Goal: Task Accomplishment & Management: Complete application form

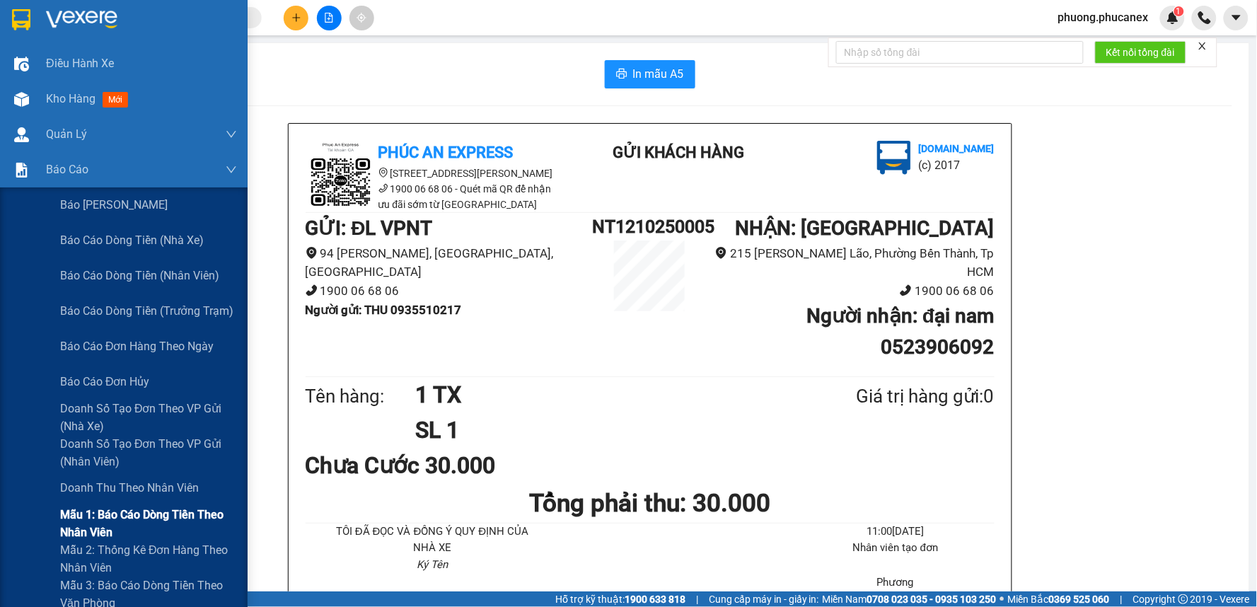
click at [138, 517] on span "Mẫu 1: Báo cáo dòng tiền theo nhân viên" at bounding box center [148, 523] width 177 height 35
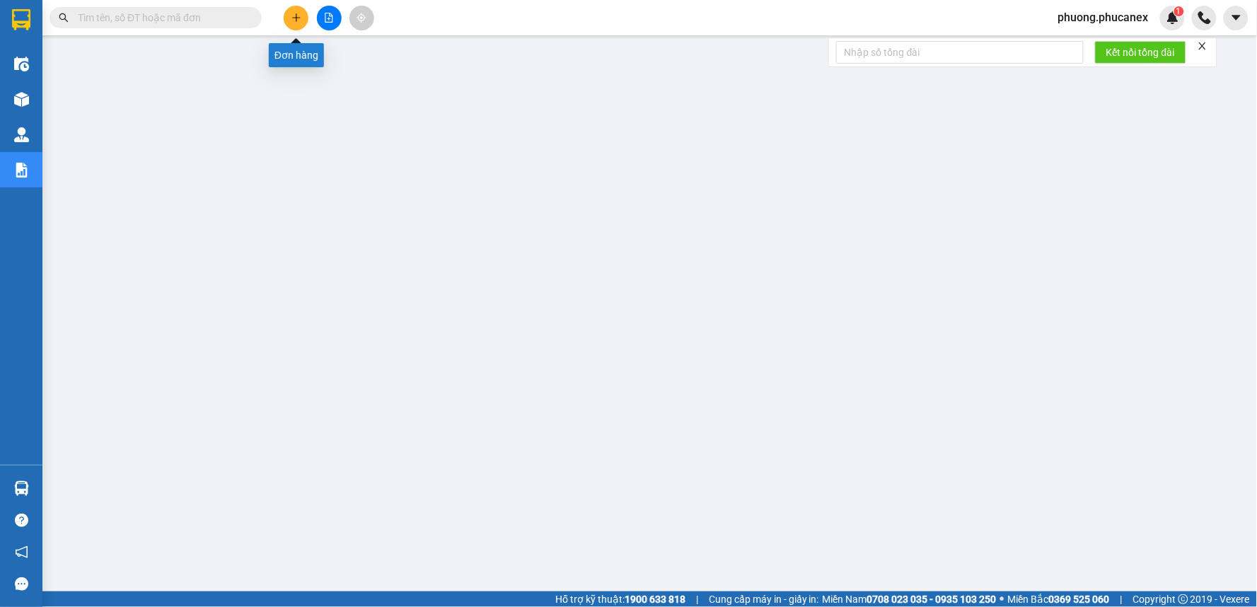
click at [300, 18] on icon "plus" at bounding box center [296, 18] width 10 height 10
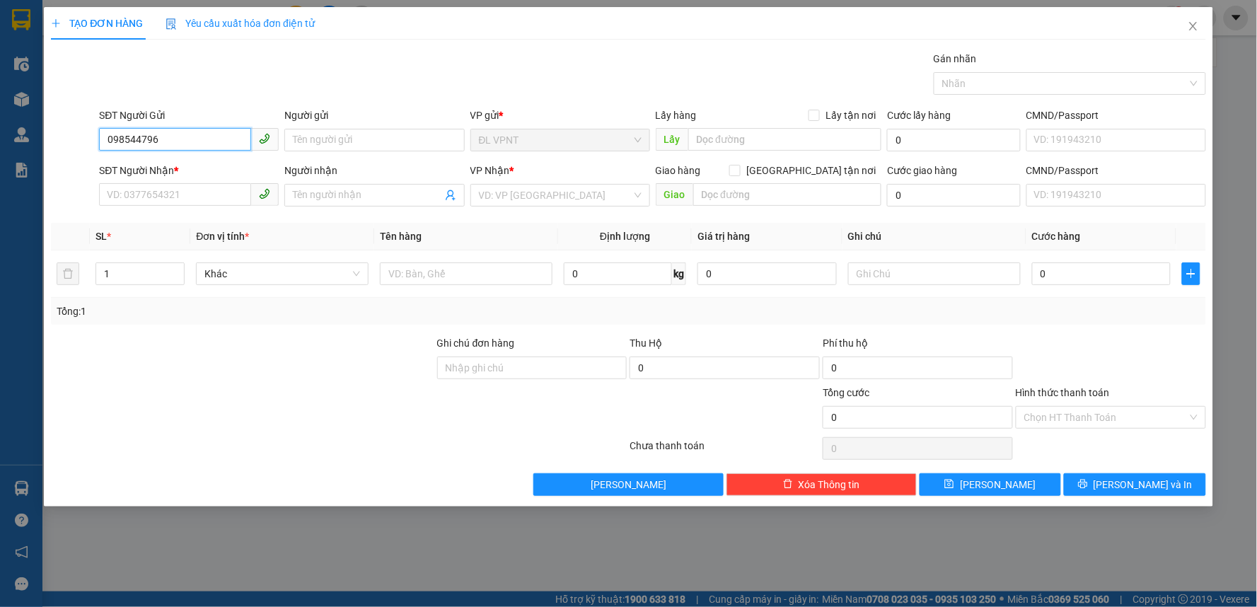
type input "0985447968"
click at [157, 165] on div "0985447968 - huong" at bounding box center [189, 169] width 163 height 16
type input "huong"
type input "0908073625"
type input "[PERSON_NAME]"
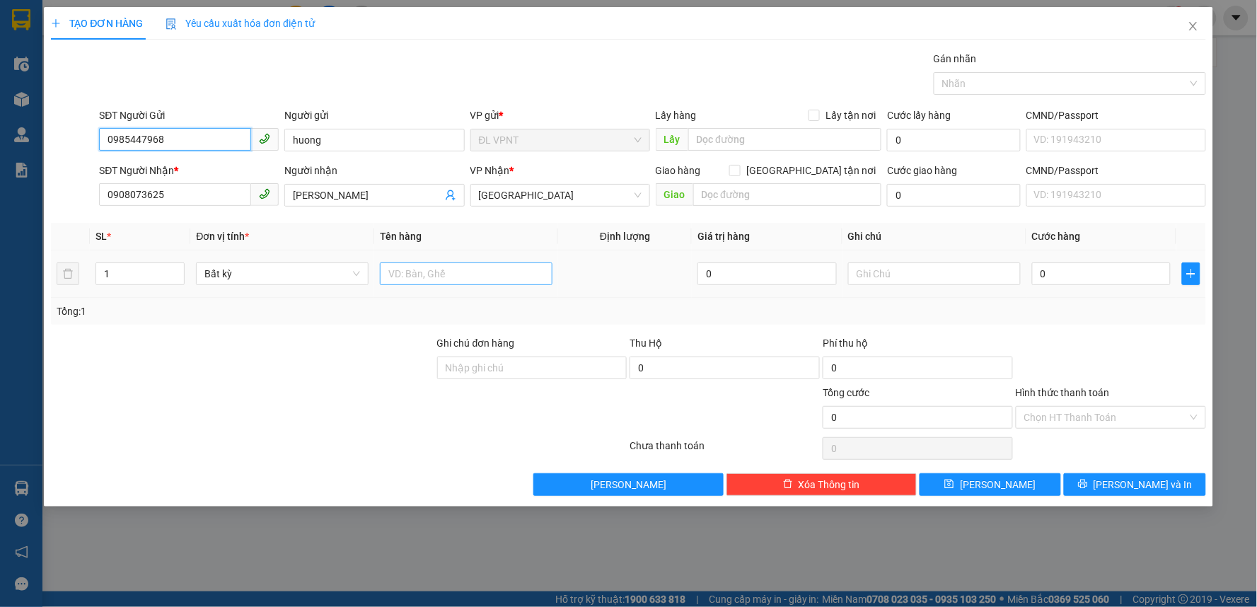
type input "0985447968"
click at [423, 272] on input "text" at bounding box center [466, 273] width 173 height 23
type input "1 BAO"
click at [1079, 270] on input "0" at bounding box center [1101, 273] width 139 height 23
type input "2"
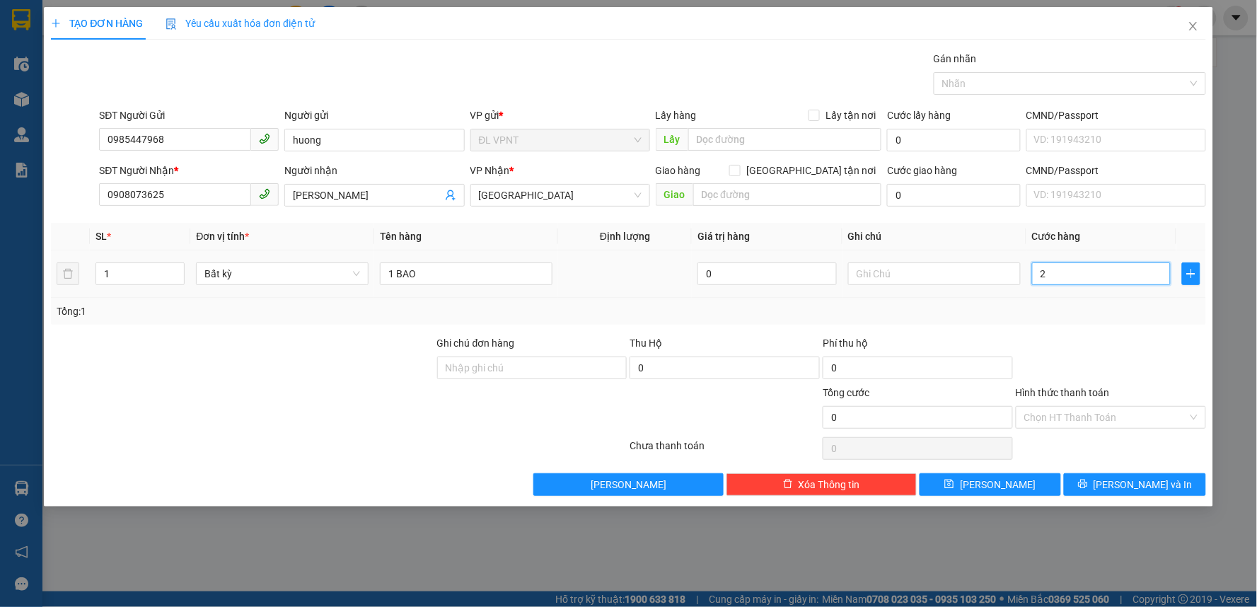
type input "2"
type input "0"
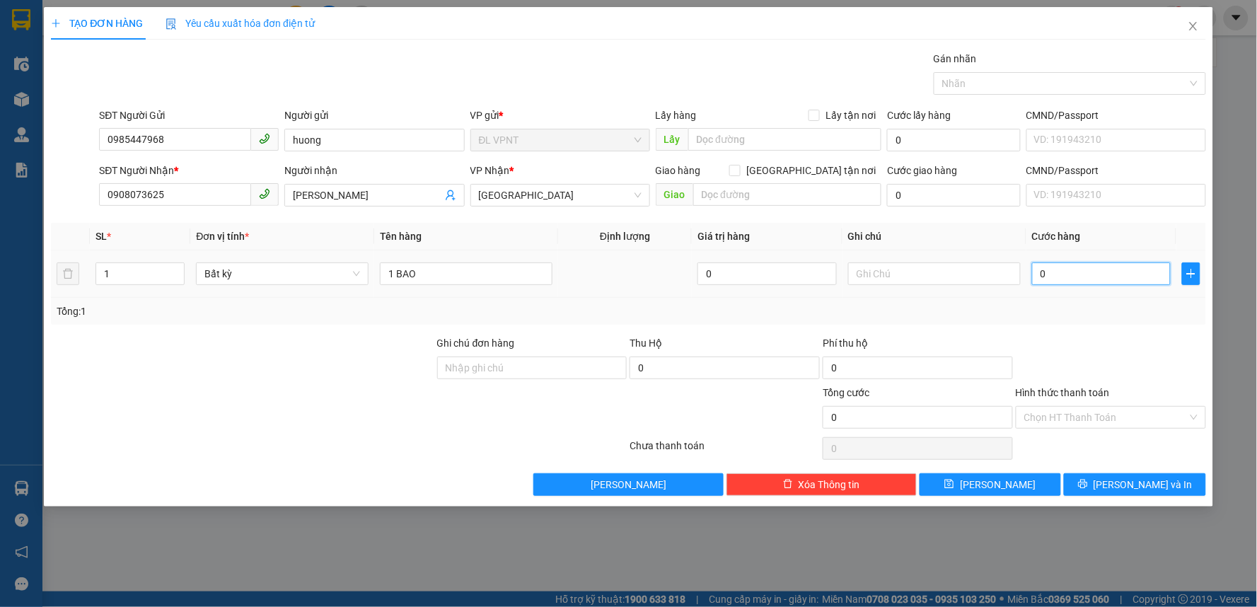
type input "04"
type input "4"
type input "040"
type input "40"
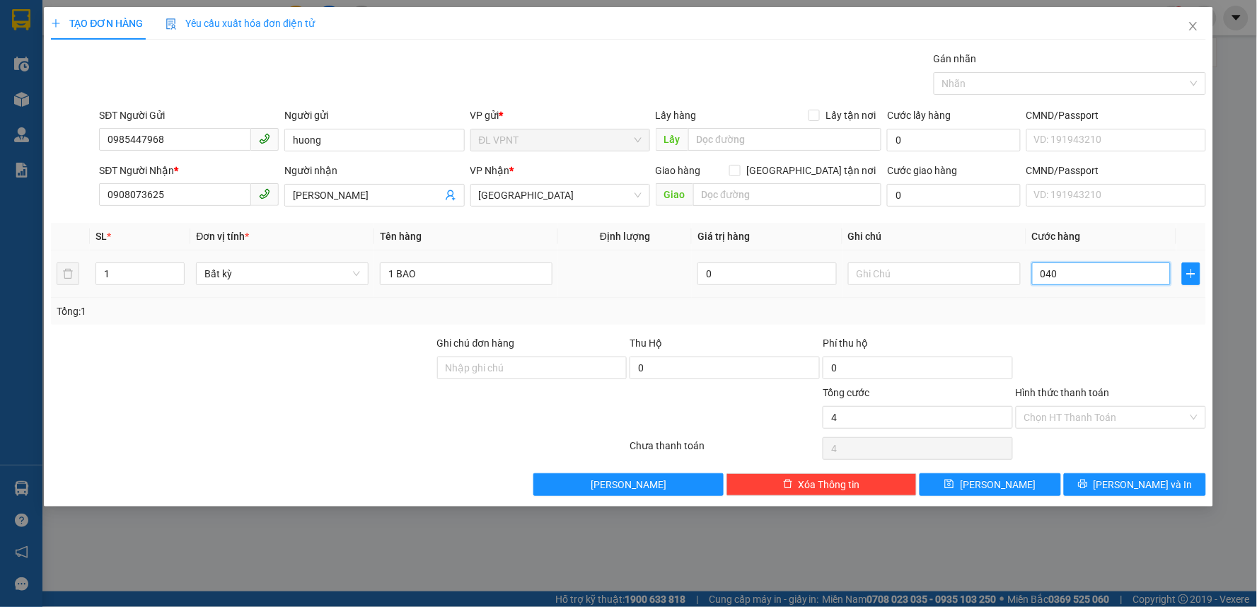
type input "40"
click at [1128, 482] on span "[PERSON_NAME] và In" at bounding box center [1143, 485] width 99 height 16
type input "40.000"
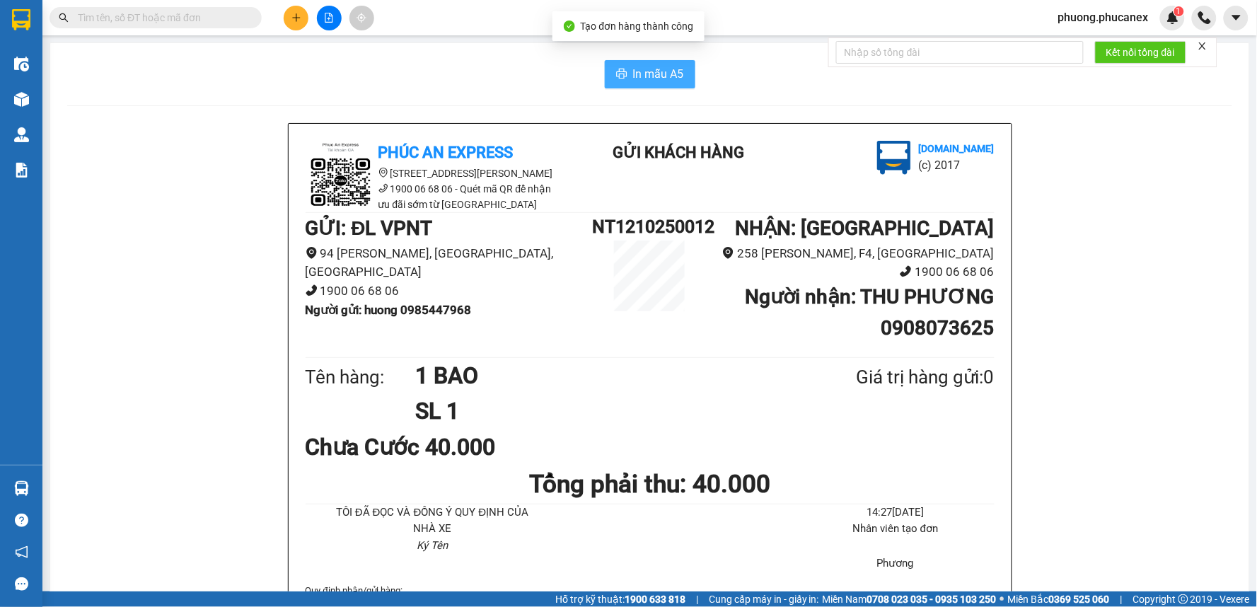
click at [656, 71] on span "In mẫu A5" at bounding box center [658, 74] width 51 height 18
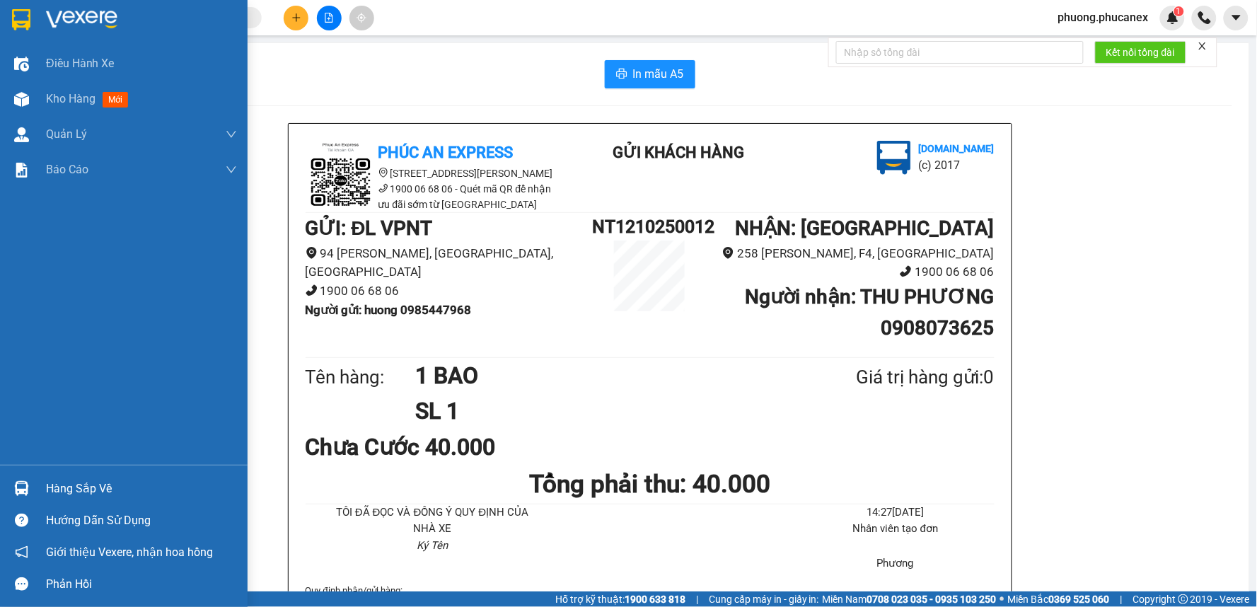
click at [68, 100] on span "Kho hàng" at bounding box center [71, 98] width 50 height 13
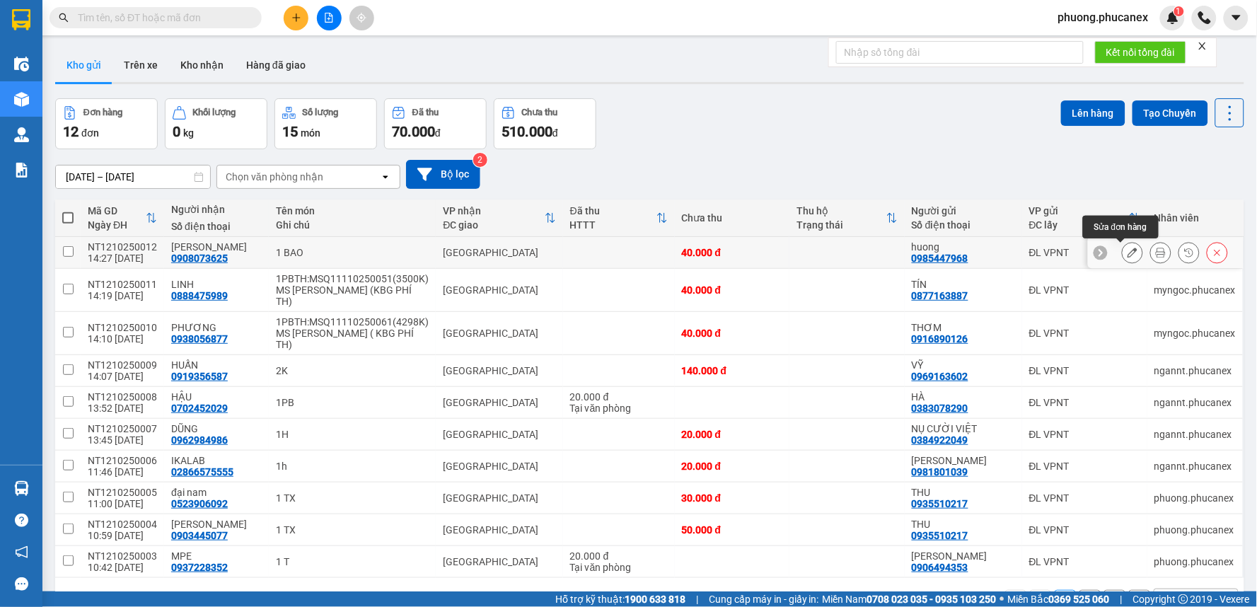
click at [1127, 250] on icon at bounding box center [1132, 253] width 10 height 10
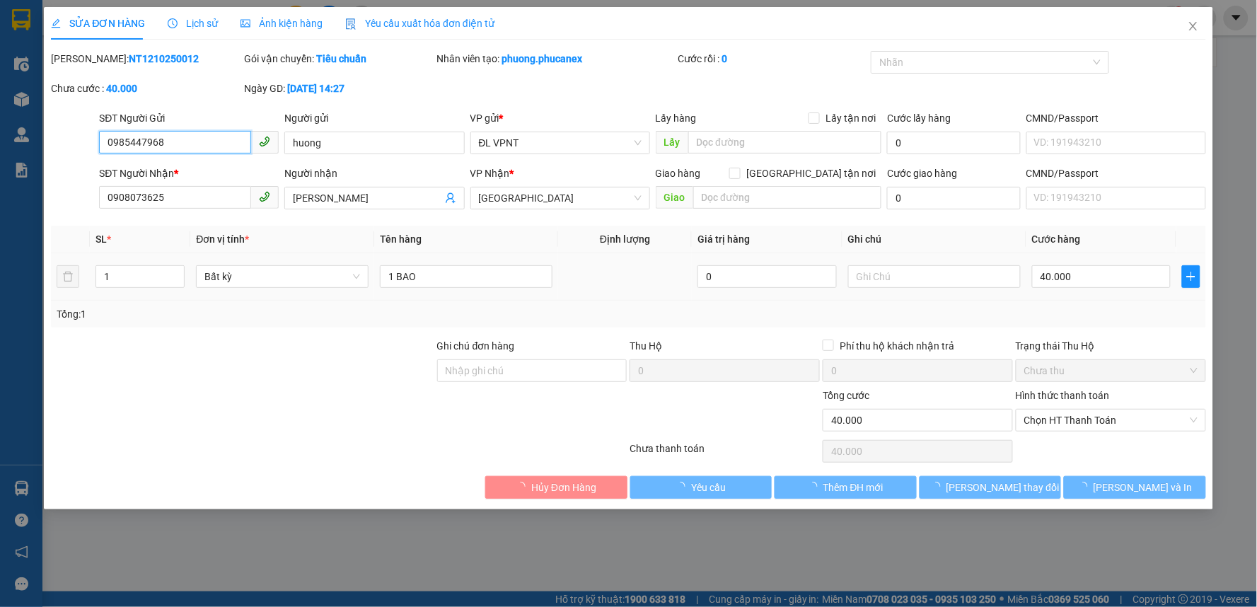
type input "0985447968"
type input "huong"
type input "0908073625"
type input "[PERSON_NAME]"
type input "0"
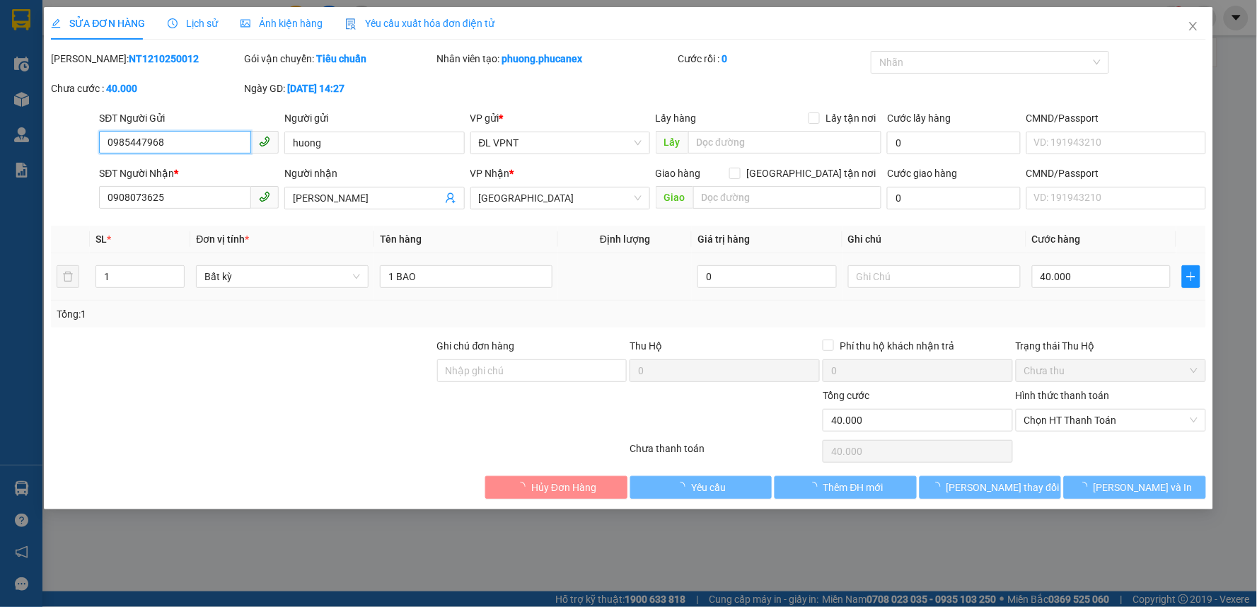
type input "40.000"
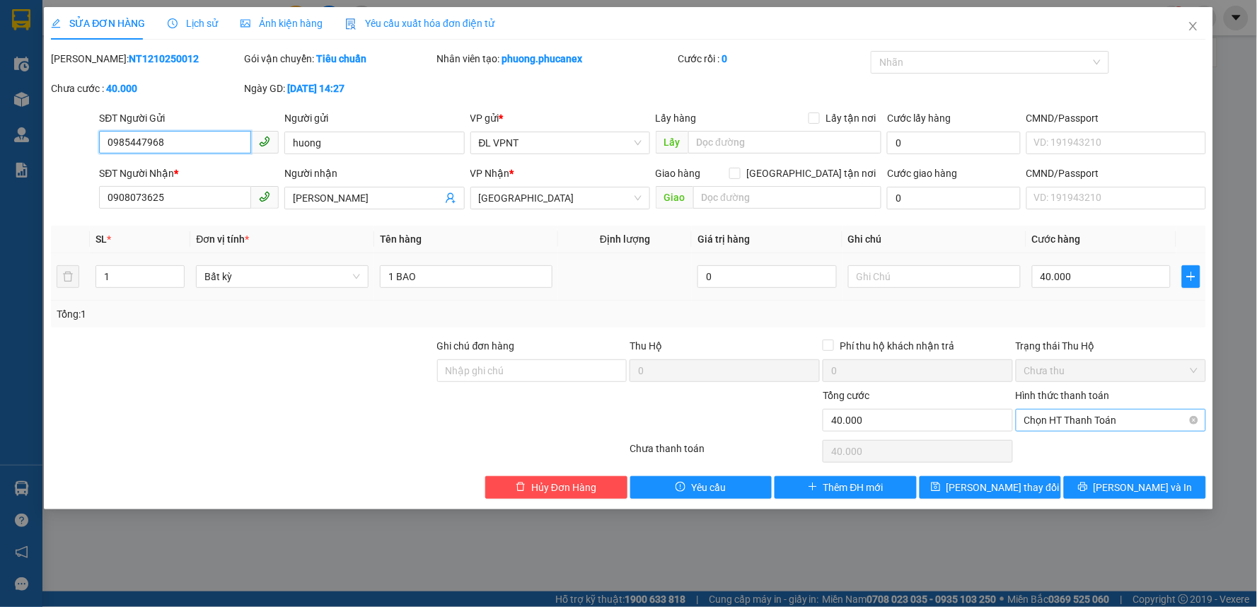
click at [1071, 423] on span "Chọn HT Thanh Toán" at bounding box center [1110, 420] width 173 height 21
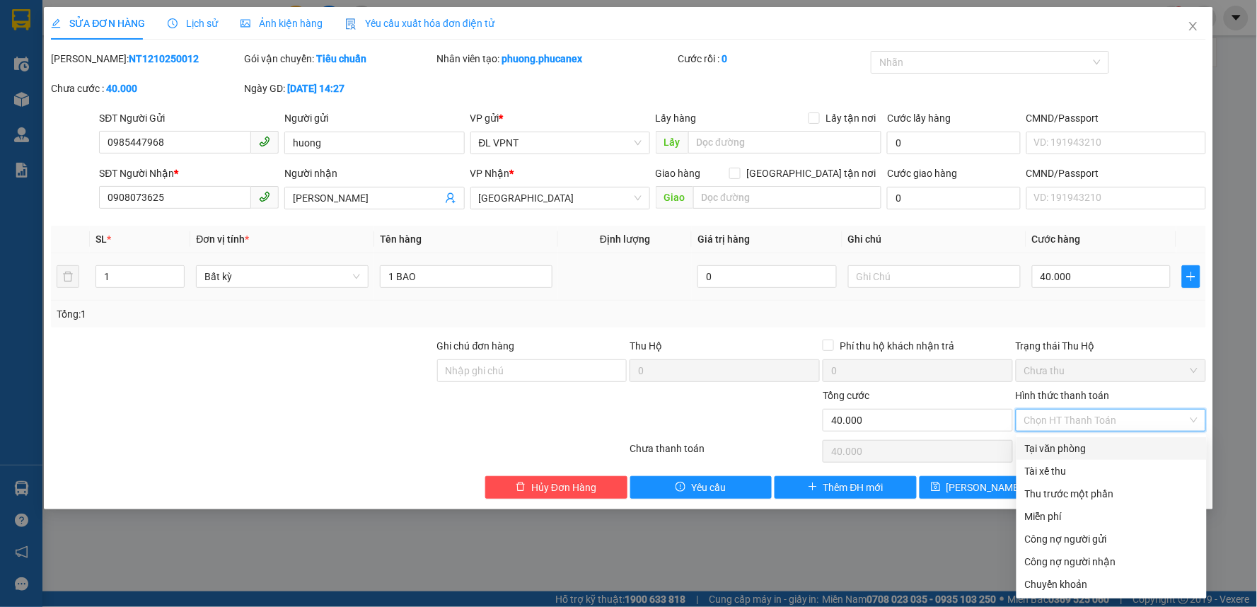
click at [1055, 443] on div "Tại văn phòng" at bounding box center [1111, 449] width 173 height 16
type input "0"
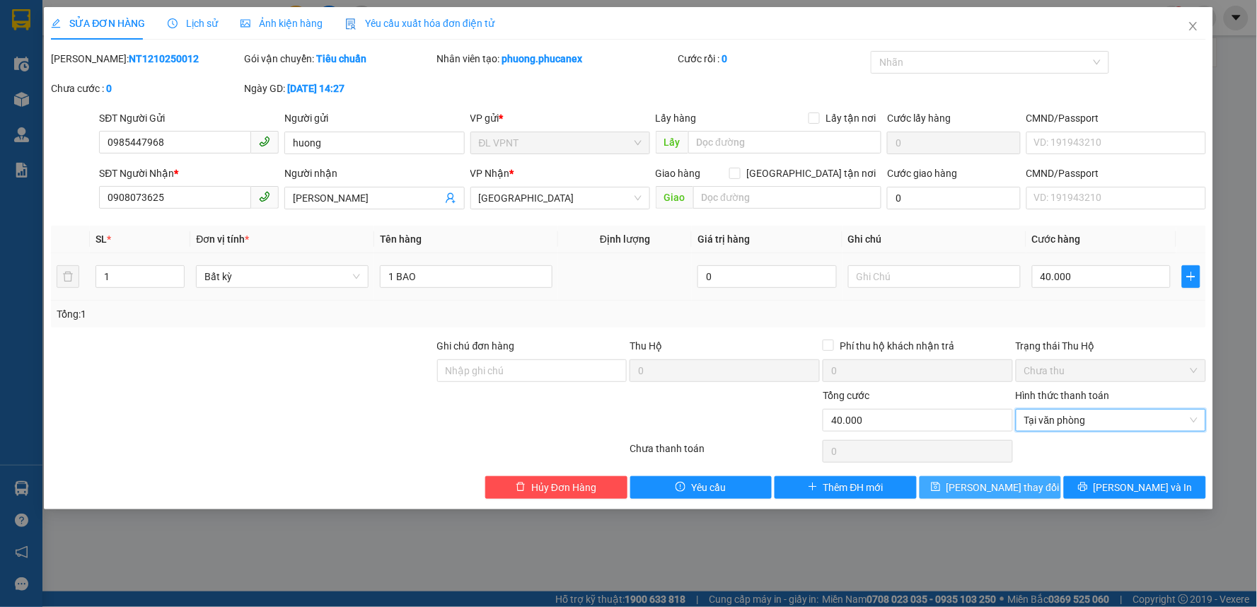
click at [1009, 493] on span "[PERSON_NAME] thay đổi" at bounding box center [1002, 488] width 113 height 16
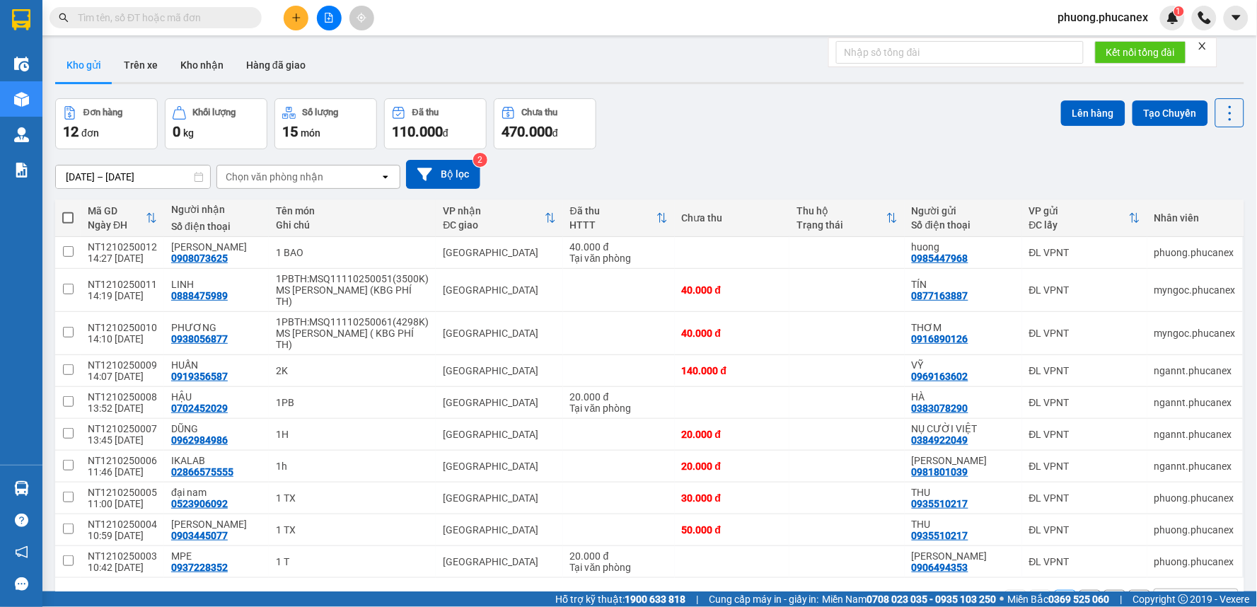
click at [1095, 18] on span "phuong.phucanex" at bounding box center [1103, 17] width 113 height 18
click at [1085, 42] on span "Đăng xuất" at bounding box center [1110, 44] width 84 height 16
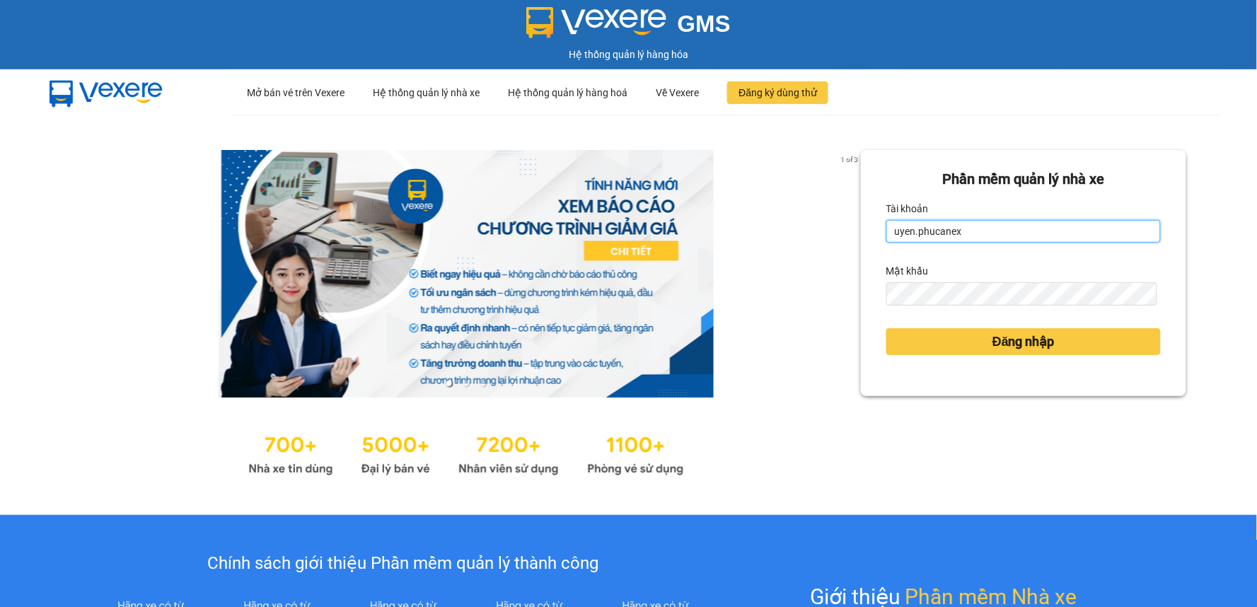
drag, startPoint x: 965, startPoint y: 230, endPoint x: 860, endPoint y: 238, distance: 105.7
click at [861, 238] on div "Phần mềm quản lý nhà xe Tài khoản uyen.phucanex Mật khẩu Đăng nhập" at bounding box center [1023, 273] width 325 height 246
type input "huong.phucanex"
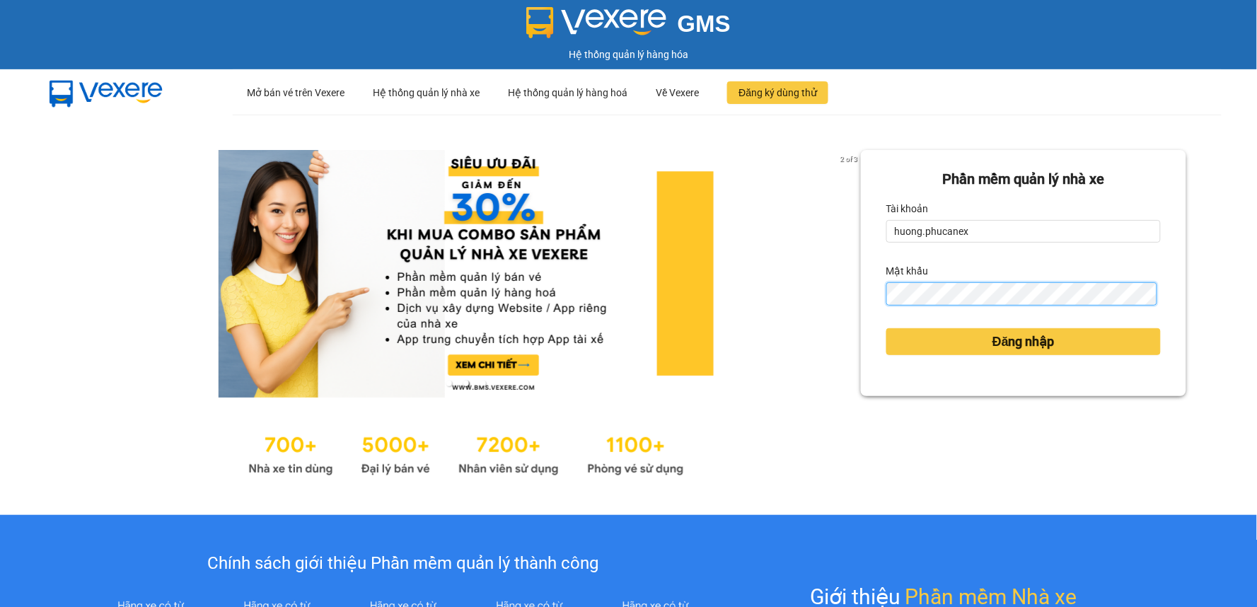
click at [814, 298] on div "2 of 3 Phần mềm quản lý nhà xe Tài khoản huong.phucanex Mật khẩu Đăng nhập" at bounding box center [628, 315] width 1257 height 400
click at [877, 298] on div "Phần mềm quản lý nhà xe Tài khoản huong.phucanex Mật khẩu Đăng nhập" at bounding box center [1023, 273] width 325 height 246
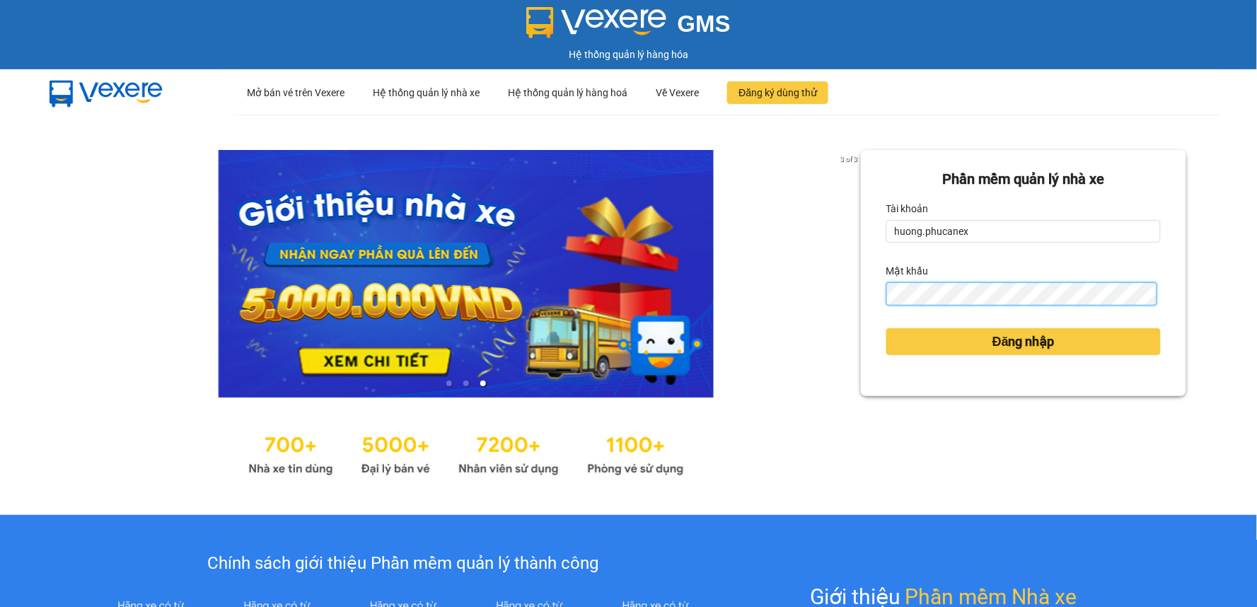
click at [886, 328] on button "Đăng nhập" at bounding box center [1023, 341] width 274 height 27
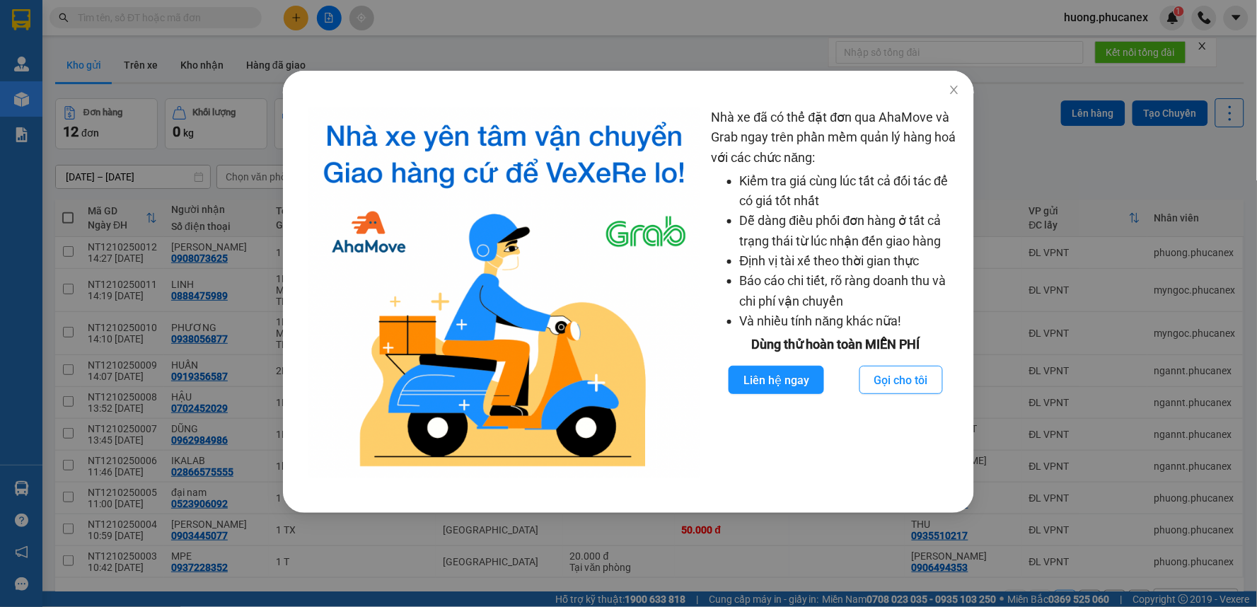
click at [288, 26] on div "Nhà xe đã có thể đặt đơn qua AhaMove và Grab ngay trên phần mềm quản lý hàng ho…" at bounding box center [628, 303] width 1257 height 607
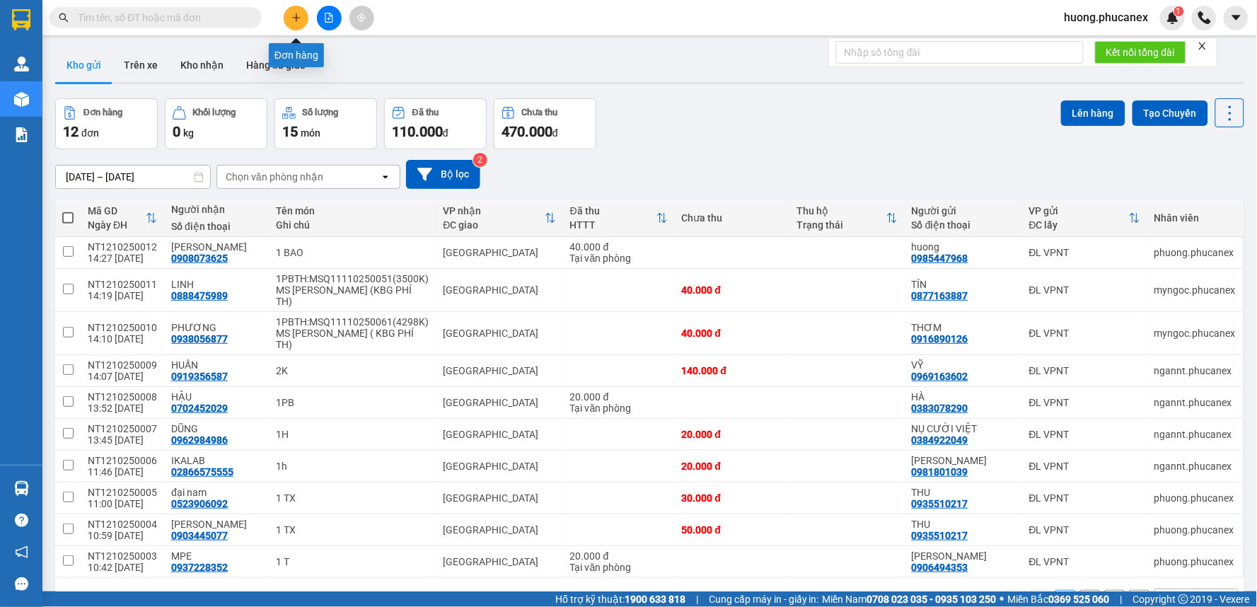
click at [288, 16] on button at bounding box center [296, 18] width 25 height 25
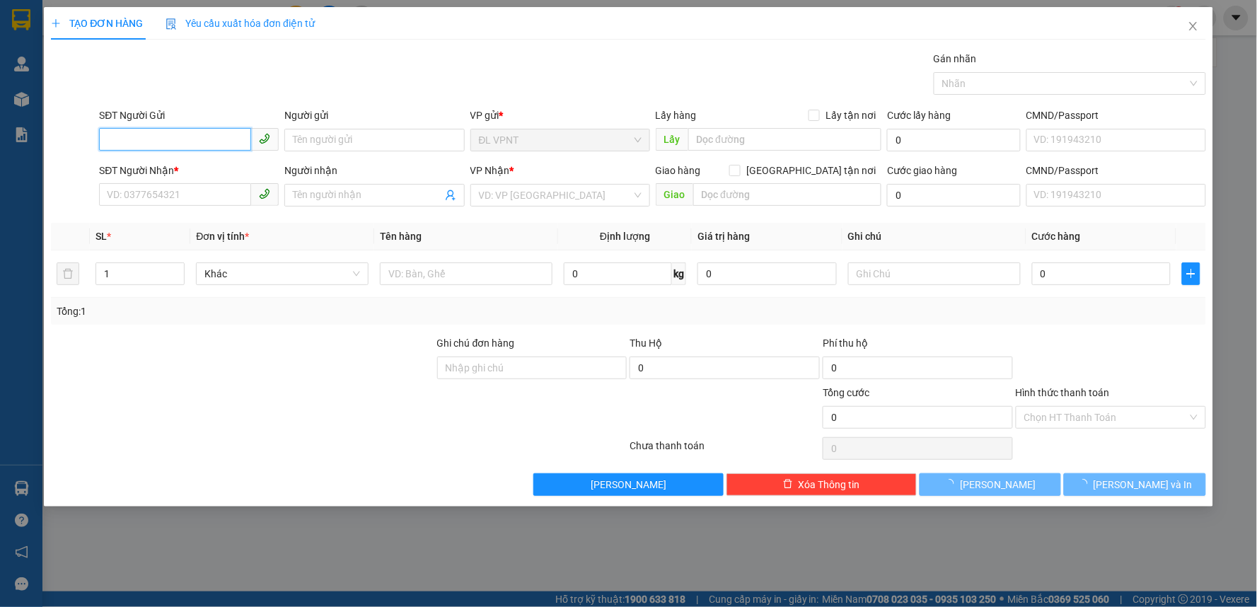
click at [186, 141] on input "SĐT Người Gửi" at bounding box center [175, 139] width 152 height 23
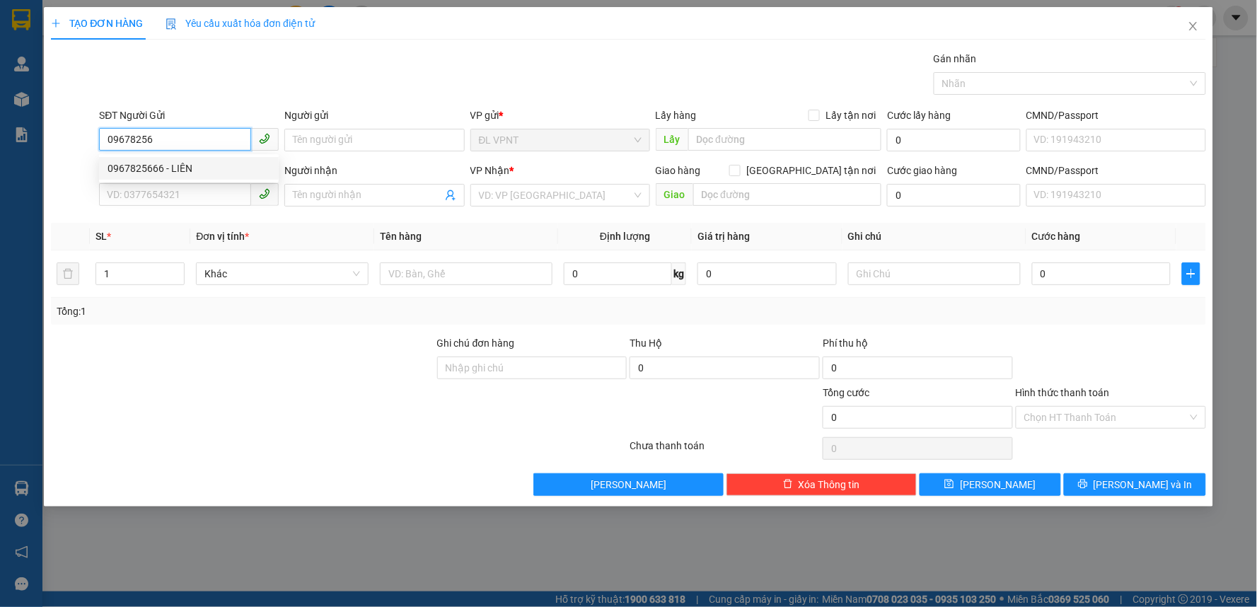
click at [182, 167] on div "0967825666 - LIÊN" at bounding box center [189, 169] width 163 height 16
type input "0967825666"
type input "LIÊN"
type input "0967823666"
type input "LINH NHI"
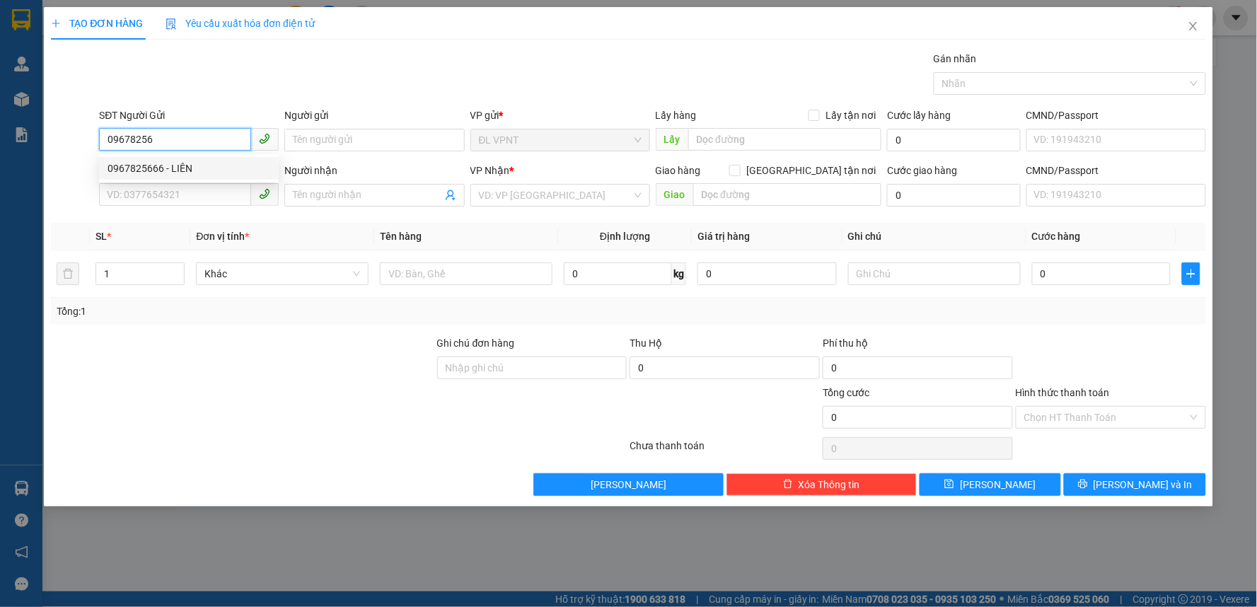
type input "755/34/1 LÊ ĐỨC THỌ P16 Q.GÒ VẤP"
type input "120.000"
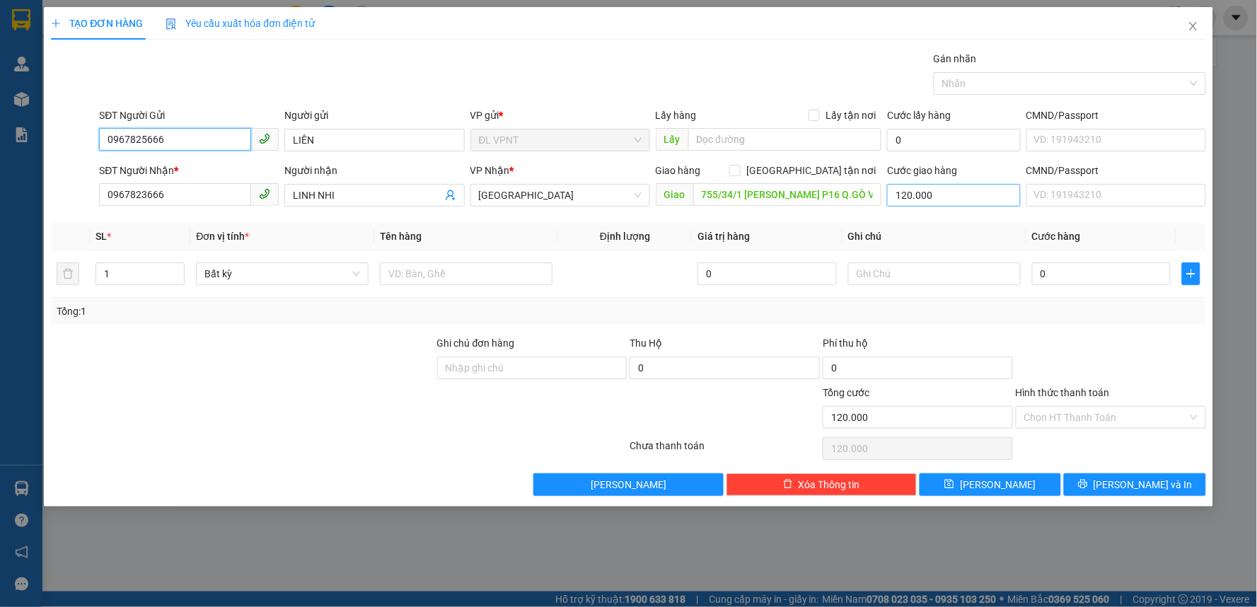
type input "0967825666"
click at [918, 199] on input "120.000" at bounding box center [954, 195] width 134 height 23
click at [1063, 266] on input "0" at bounding box center [1101, 273] width 139 height 23
type input "5"
type input "120.005"
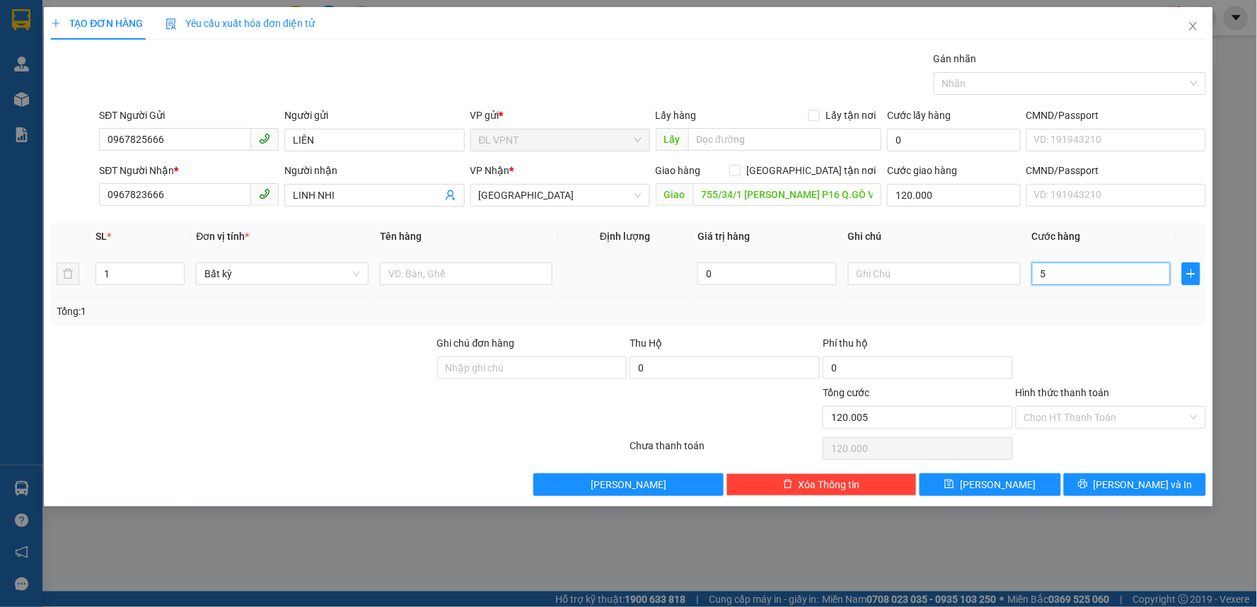
type input "120.005"
type input "50"
type input "120.050"
click at [448, 280] on input "text" at bounding box center [466, 273] width 173 height 23
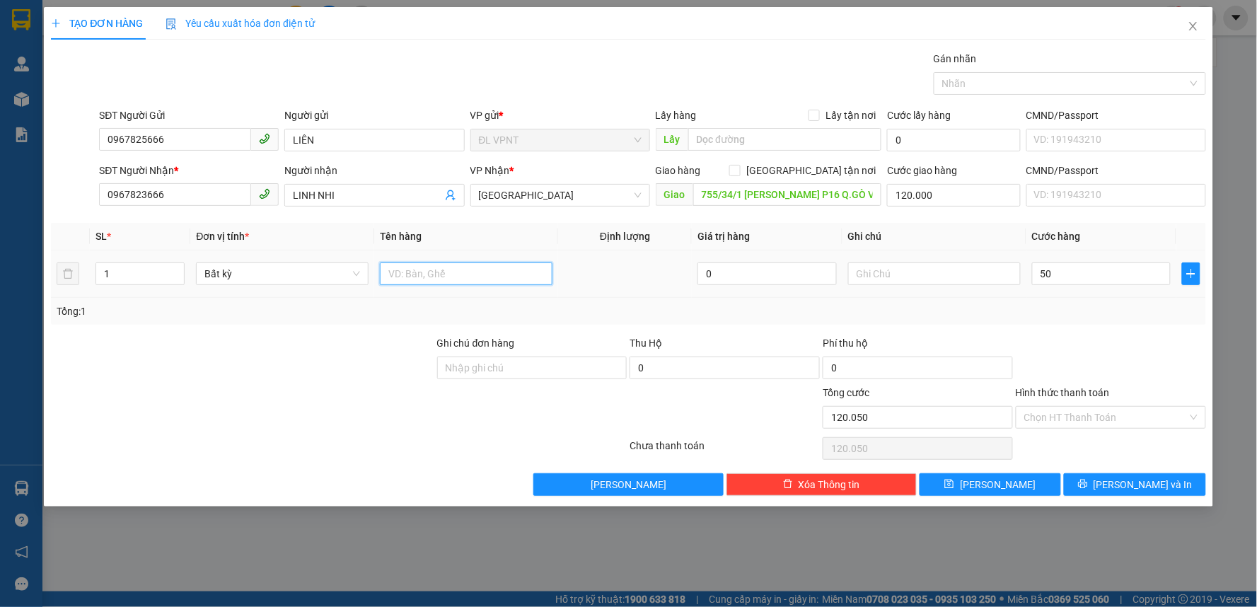
type input "50.000"
type input "170.000"
type input "1 TX"
click at [1071, 412] on input "Hình thức thanh toán" at bounding box center [1105, 417] width 163 height 21
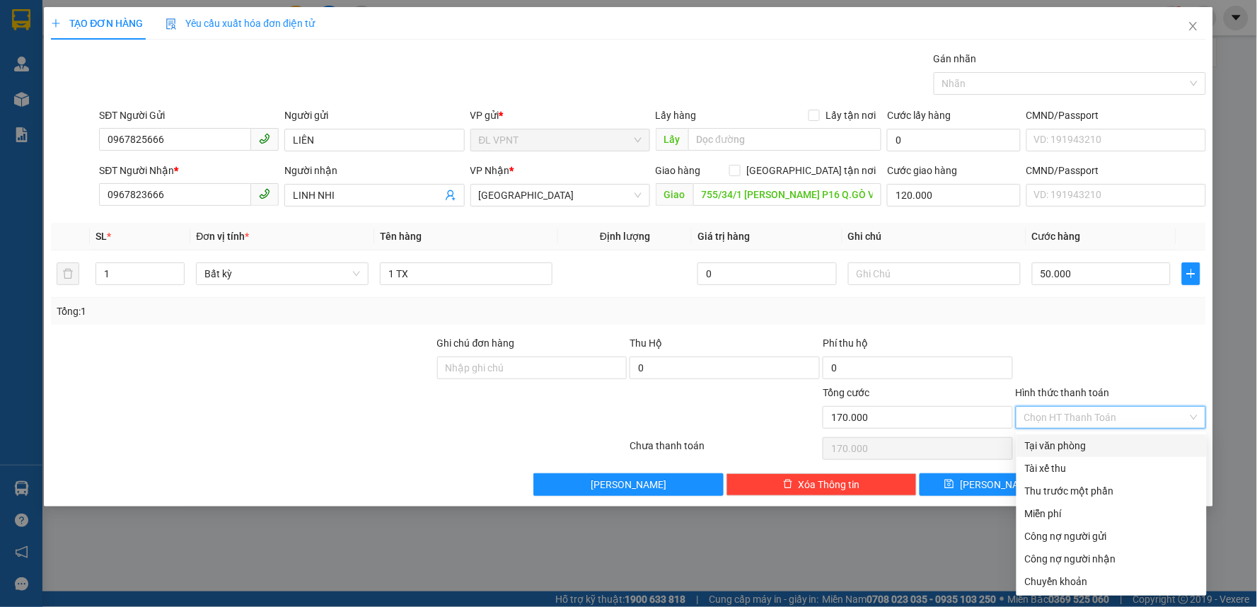
click at [1070, 436] on div "Tại văn phòng" at bounding box center [1111, 445] width 190 height 23
type input "0"
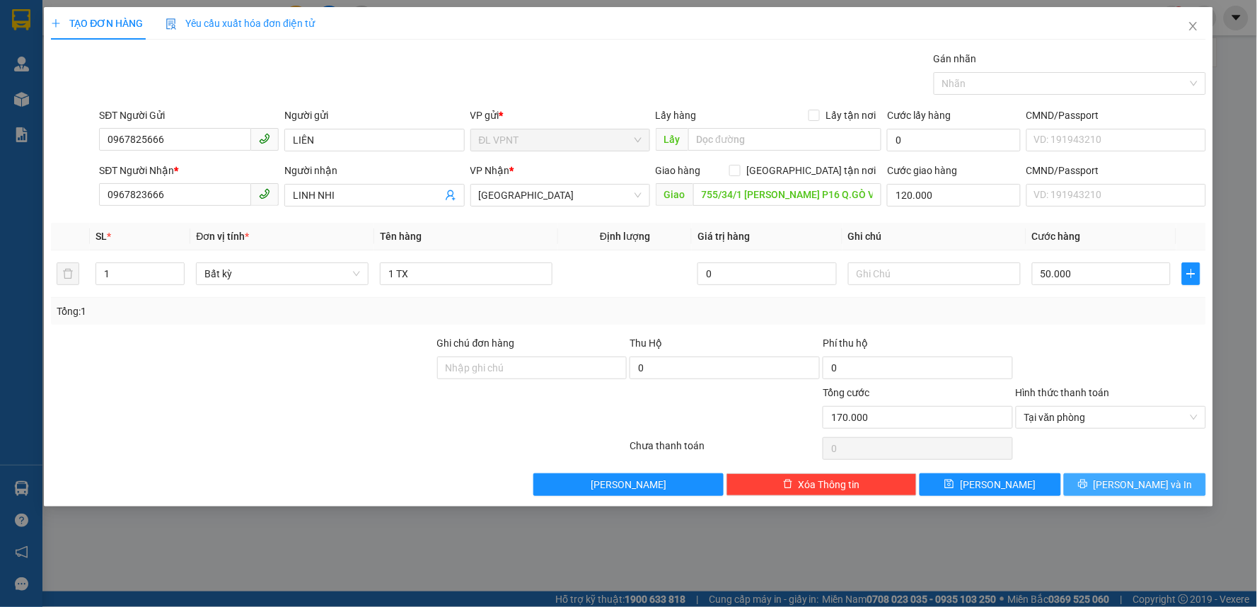
click at [1123, 480] on span "[PERSON_NAME] và In" at bounding box center [1143, 485] width 99 height 16
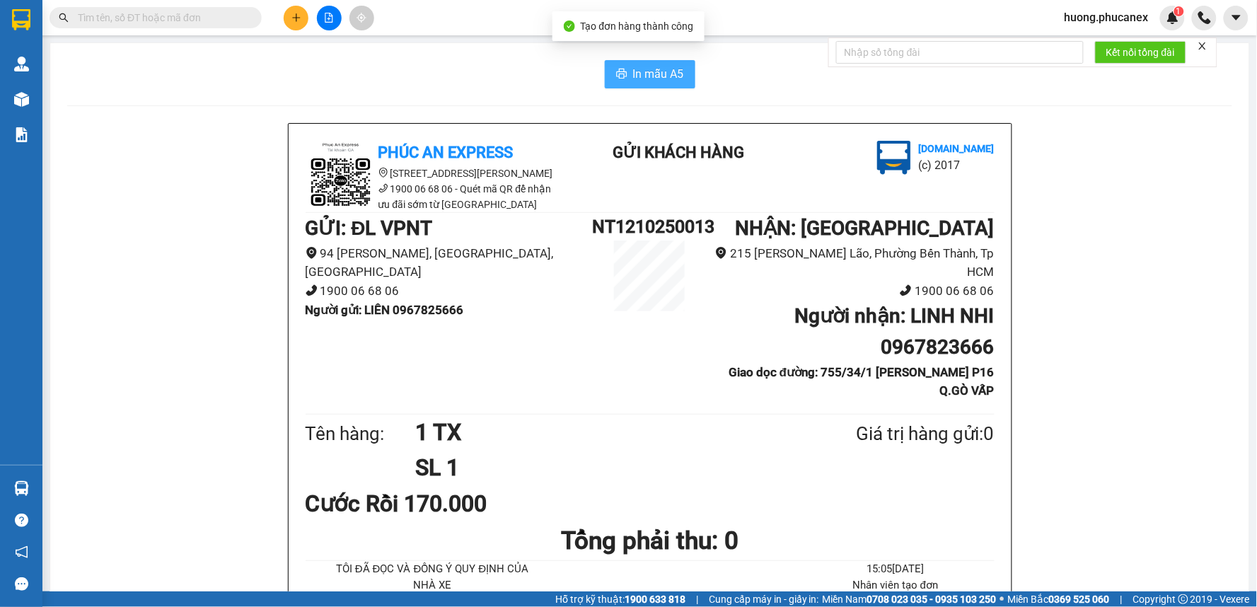
click at [652, 67] on span "In mẫu A5" at bounding box center [658, 74] width 51 height 18
